Goal: Task Accomplishment & Management: Use online tool/utility

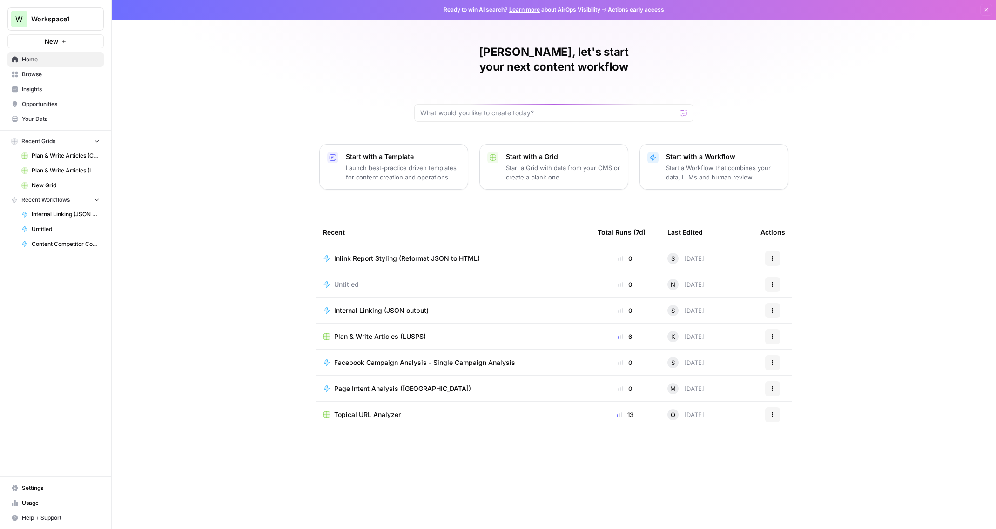
click at [53, 16] on span "Workspace1" at bounding box center [59, 18] width 56 height 9
click at [56, 84] on span "Nassau" at bounding box center [89, 84] width 123 height 9
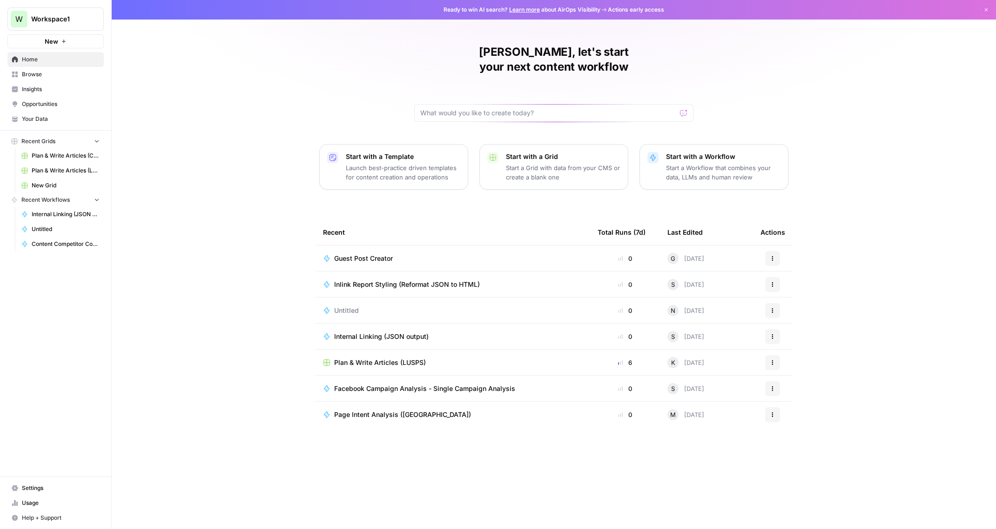
click at [40, 73] on span "Browse" at bounding box center [61, 74] width 78 height 8
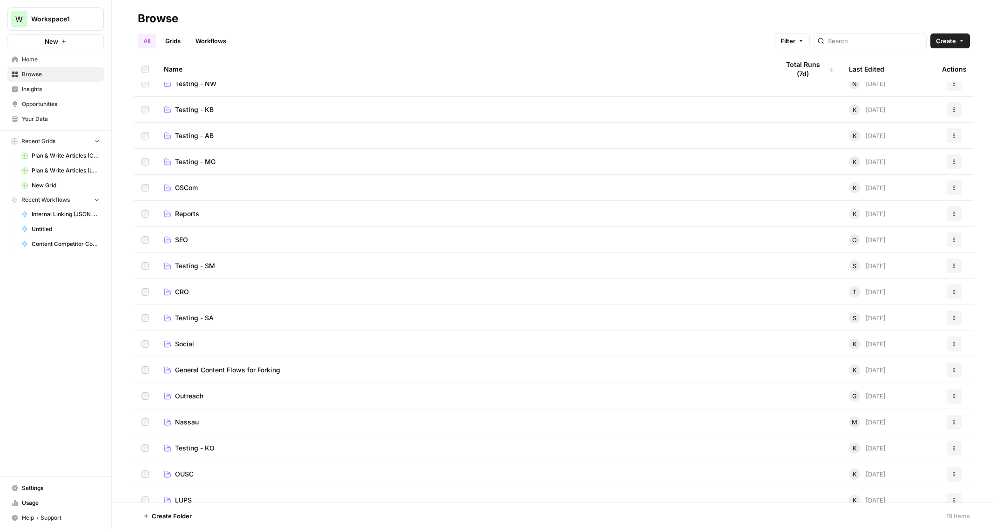
scroll to position [74, 0]
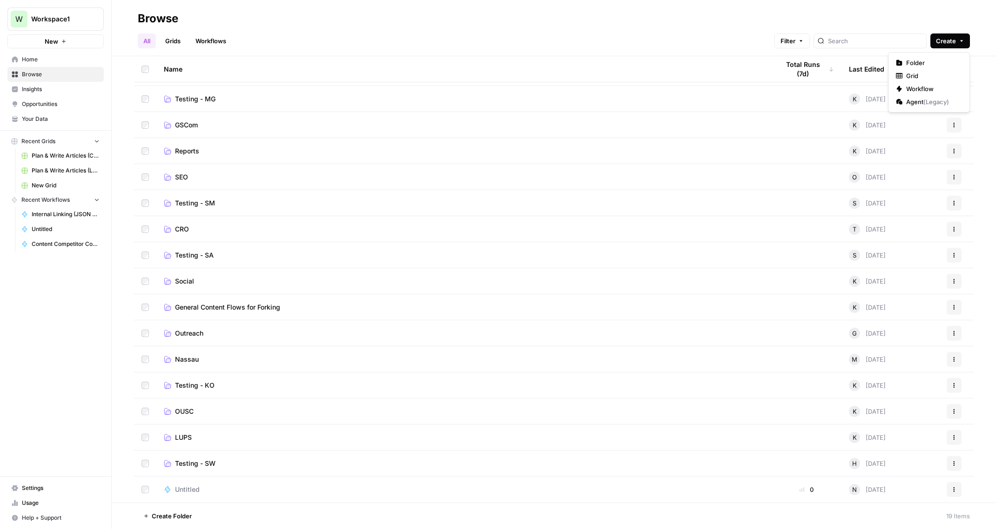
click at [947, 41] on span "Create" at bounding box center [946, 40] width 20 height 9
click at [926, 64] on span "Folder" at bounding box center [932, 62] width 52 height 9
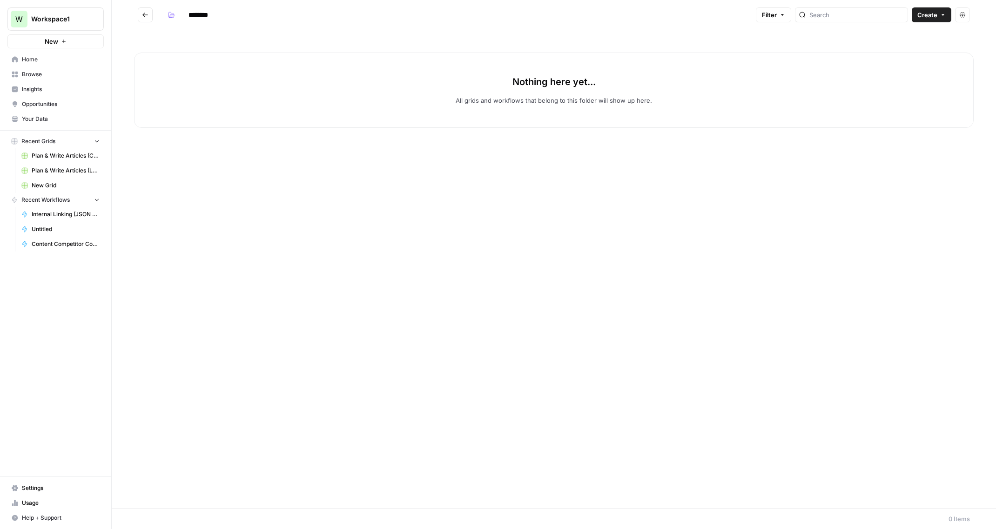
click at [202, 15] on input "********" at bounding box center [210, 14] width 52 height 15
type input "*"
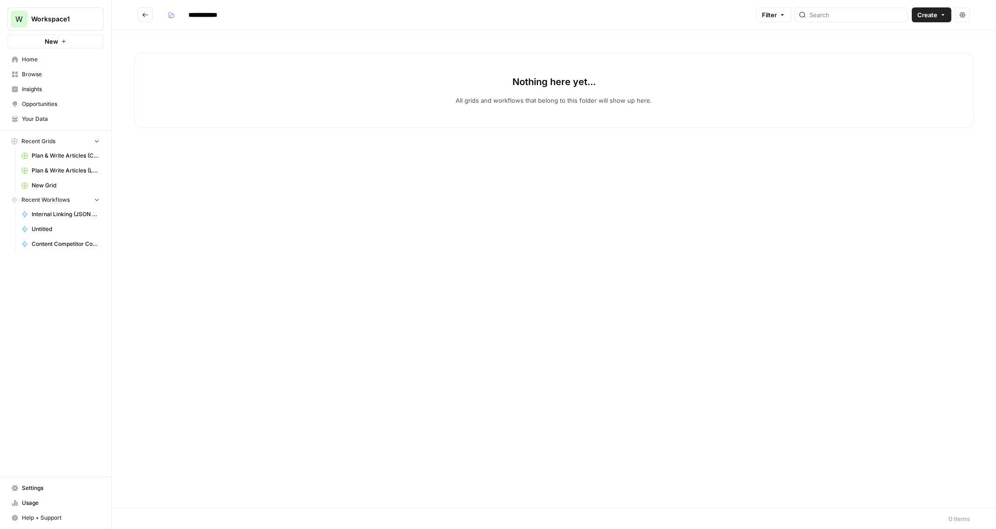
type input "**********"
click at [436, 316] on div "Nothing here yet... All grids and workflows that belong to this folder will sho…" at bounding box center [554, 269] width 884 height 478
click at [929, 13] on span "Create" at bounding box center [927, 14] width 20 height 9
click at [909, 50] on span "Workflow" at bounding box center [913, 49] width 52 height 9
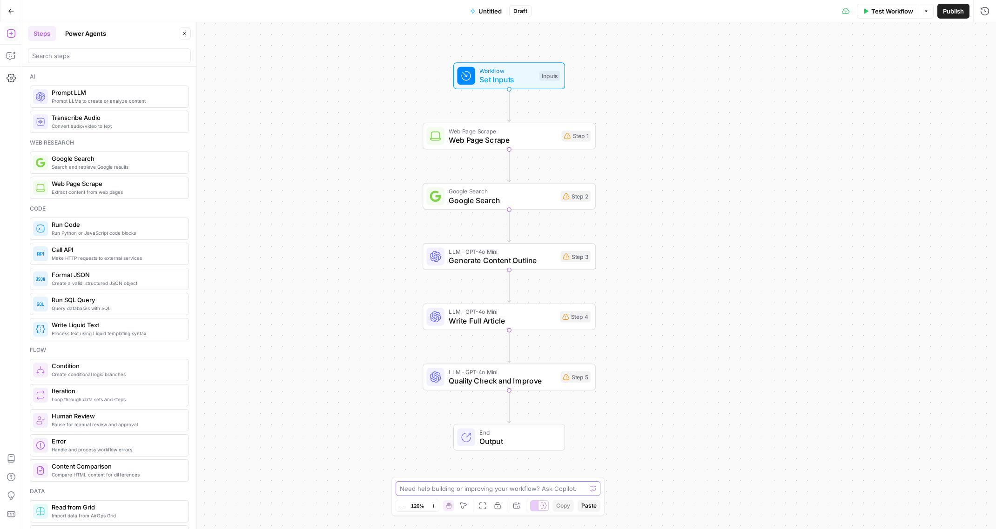
click at [472, 490] on textarea at bounding box center [493, 488] width 186 height 9
paste textarea "Page URL Enter the URL of the page you want to analyze and use as a base struct…"
click at [400, 480] on textarea "Can you help me add the inputs for this please? Inputs: Page URL Enter the URL …" at bounding box center [488, 432] width 179 height 130
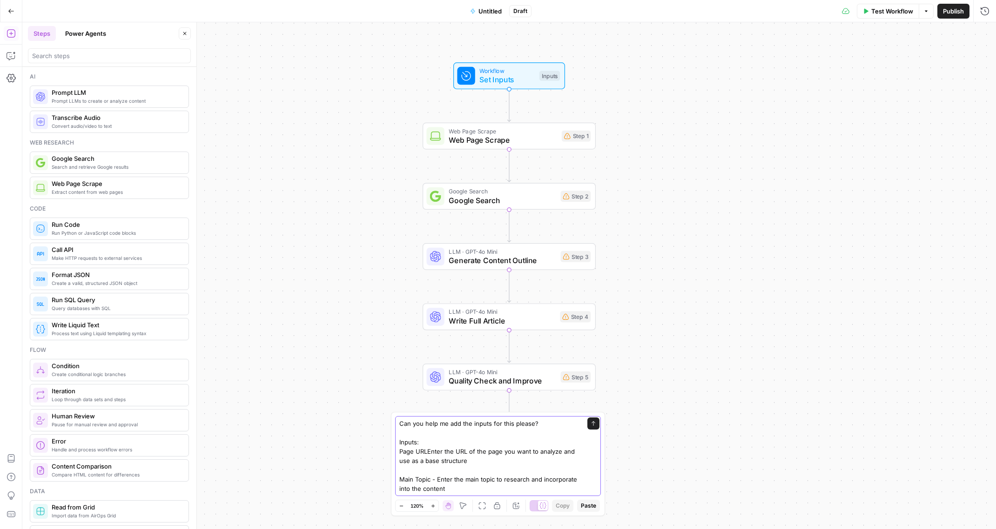
scroll to position [0, 0]
click at [499, 464] on textarea "Can you help me add the inputs for this please? Inputs: Page URL - Enter the UR…" at bounding box center [488, 456] width 179 height 74
type textarea "Can you help me add the inputs for this please? Inputs: Page URL - Enter the UR…"
click at [592, 422] on icon "submit" at bounding box center [593, 423] width 4 height 5
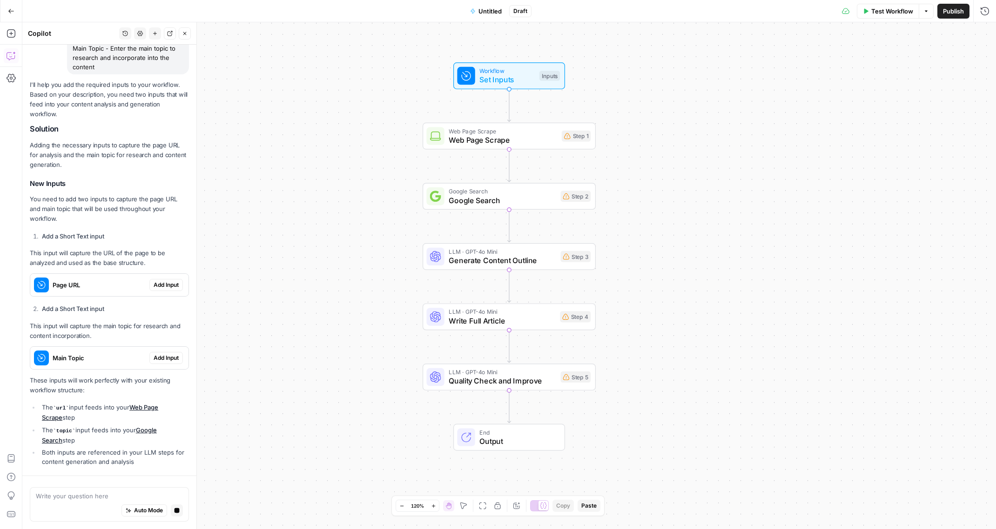
scroll to position [171, 0]
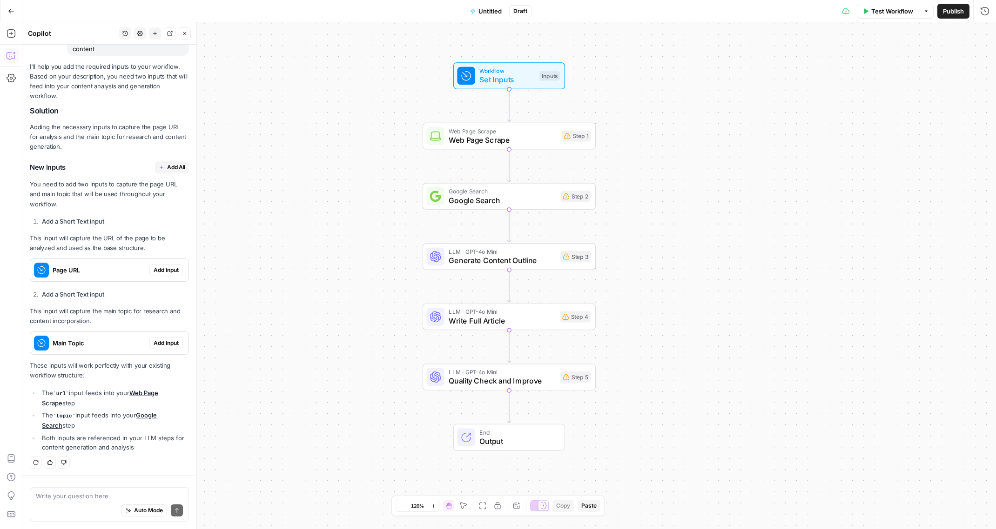
click at [167, 166] on span "Add All" at bounding box center [176, 167] width 18 height 8
click at [633, 79] on div "Workflow Set Inputs Inputs Web Page Scrape Web Page Scrape Step 1 Google Search…" at bounding box center [508, 275] width 973 height 507
click at [494, 13] on span "Untitled" at bounding box center [489, 11] width 23 height 9
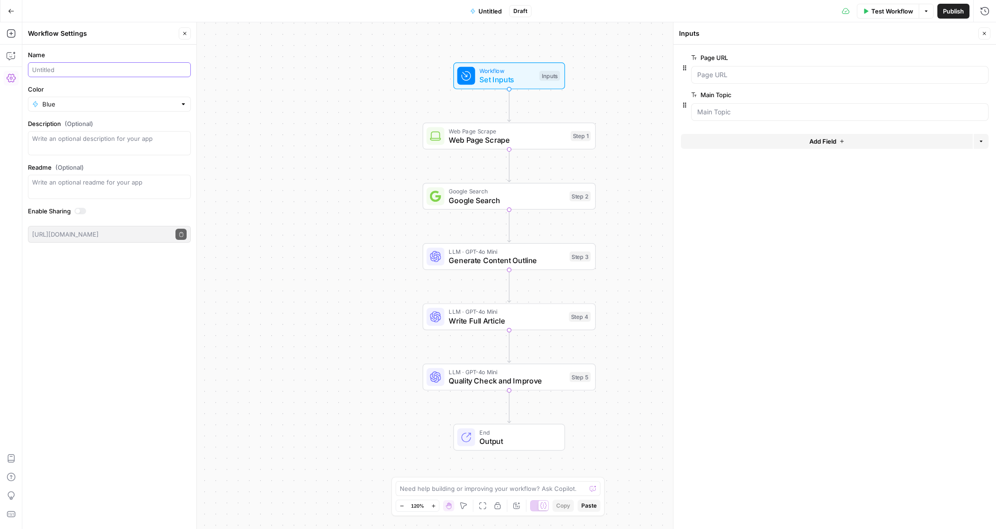
drag, startPoint x: 140, startPoint y: 69, endPoint x: 143, endPoint y: 59, distance: 10.2
click at [140, 68] on input "Name" at bounding box center [109, 69] width 154 height 9
type input "Spin It 3.0"
click at [78, 143] on textarea "Description (Optional)" at bounding box center [109, 143] width 154 height 19
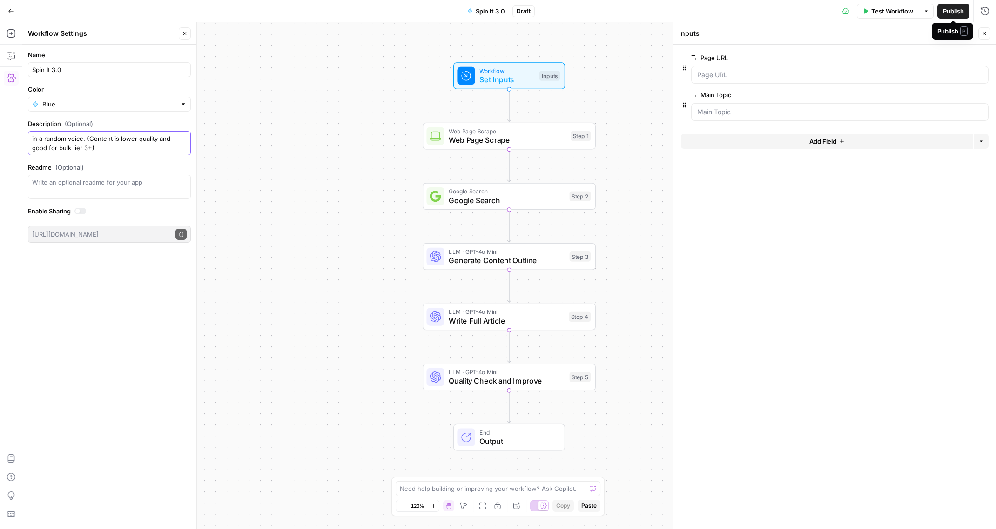
type textarea "Spin a target URL with similar structure and focus but in a random voice. (Cont…"
click at [954, 9] on span "Publish" at bounding box center [953, 11] width 21 height 9
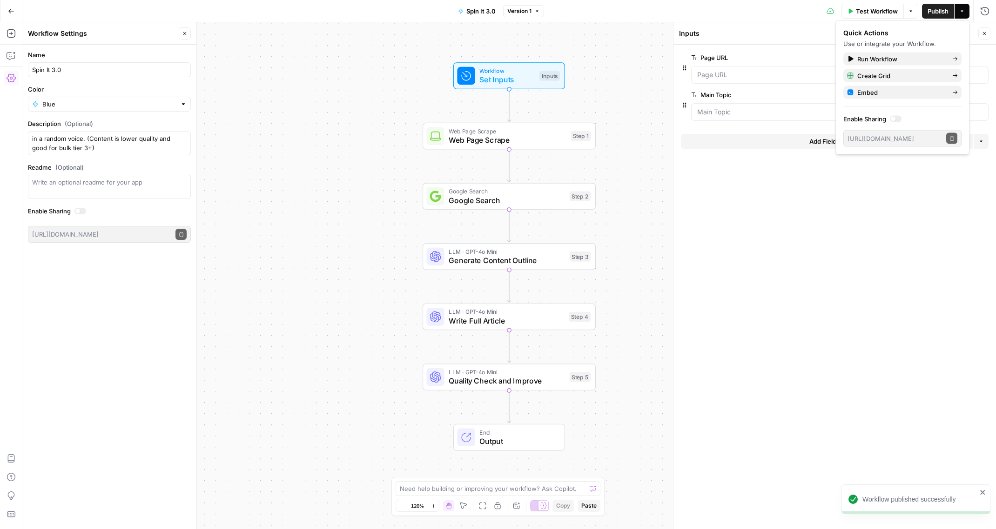
drag, startPoint x: 346, startPoint y: 83, endPoint x: 257, endPoint y: 80, distance: 88.4
click at [346, 83] on div "Workflow Set Inputs Inputs Web Page Scrape Web Page Scrape Step 1 Google Search…" at bounding box center [508, 275] width 973 height 507
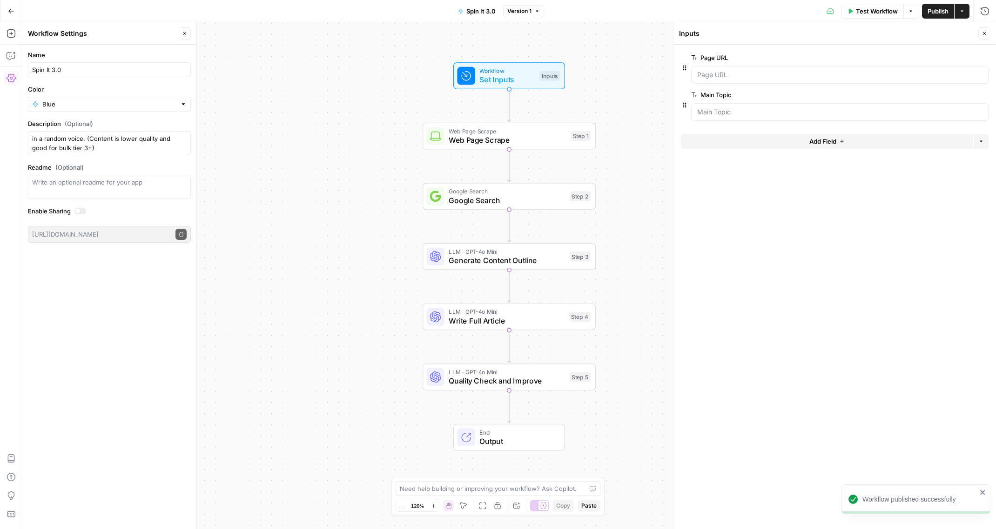
click at [16, 9] on button "Go Back" at bounding box center [11, 11] width 17 height 17
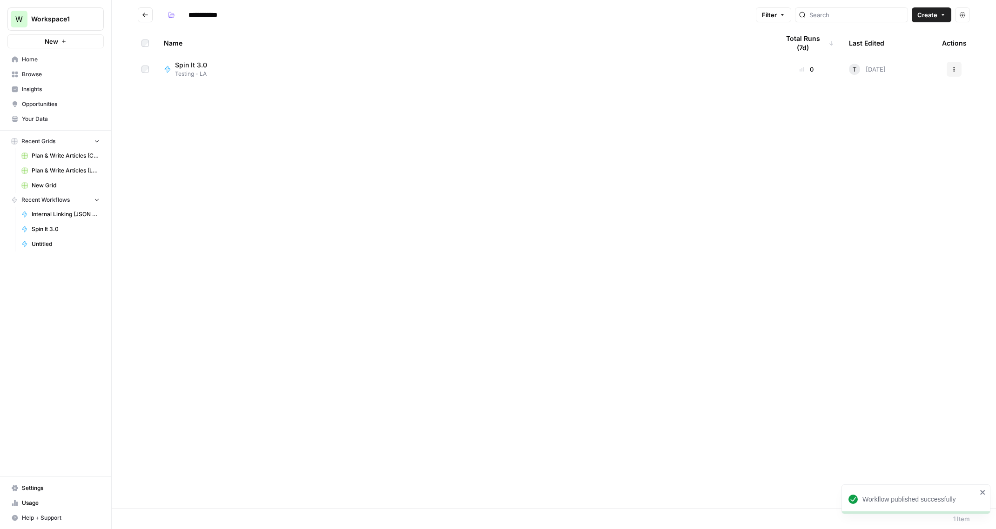
click at [23, 13] on div "W" at bounding box center [19, 19] width 17 height 17
click at [40, 118] on span "Log Out" at bounding box center [87, 119] width 127 height 9
